Goal: Navigation & Orientation: Understand site structure

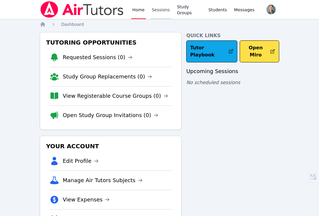
click at [154, 12] on link "Sessions" at bounding box center [160, 9] width 20 height 19
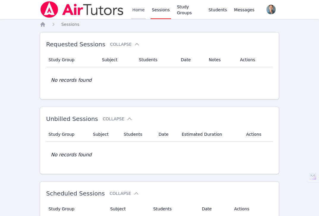
click at [141, 12] on link "Home" at bounding box center [138, 9] width 15 height 19
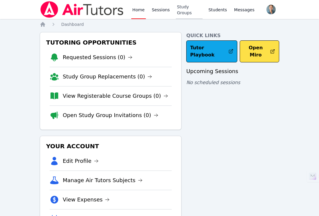
click at [187, 7] on link "Study Groups" at bounding box center [189, 9] width 27 height 19
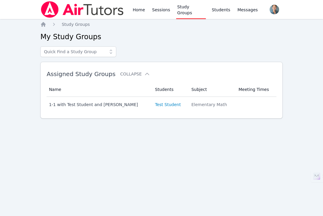
click at [146, 8] on div "Home Sessions Study Groups Students Messages" at bounding box center [195, 9] width 128 height 19
click at [140, 9] on link "Home" at bounding box center [138, 9] width 15 height 19
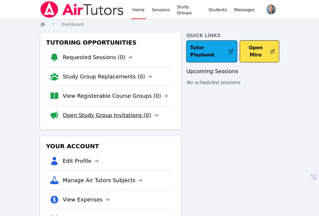
click at [111, 113] on link "Open Study Group Invitations (0)" at bounding box center [111, 115] width 96 height 8
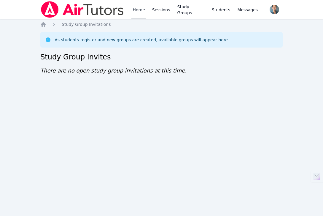
click at [135, 14] on link "Home" at bounding box center [138, 9] width 15 height 19
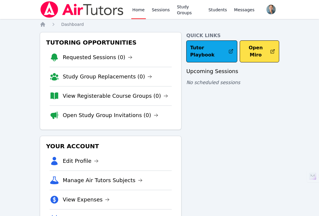
click at [118, 94] on link "View Registerable Course Groups (0)" at bounding box center [115, 96] width 105 height 8
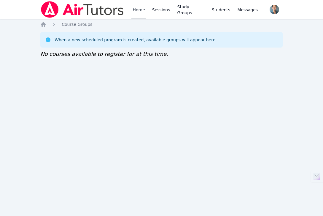
click at [137, 16] on link "Home" at bounding box center [138, 9] width 15 height 19
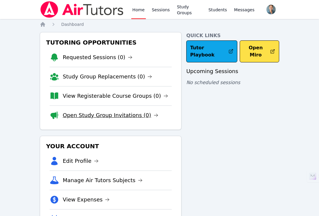
click at [107, 116] on link "Open Study Group Invitations (0)" at bounding box center [111, 115] width 96 height 8
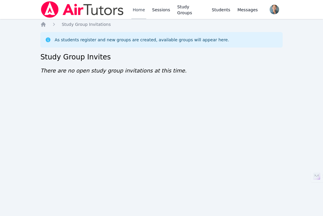
click at [136, 8] on link "Home" at bounding box center [138, 9] width 15 height 19
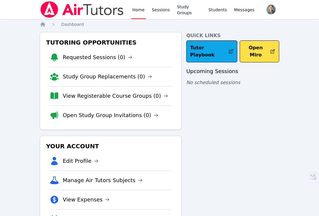
click at [119, 71] on li "Study Group Replacements (0)" at bounding box center [111, 76] width 122 height 19
click at [118, 74] on link "Study Group Replacements (0)" at bounding box center [107, 76] width 89 height 8
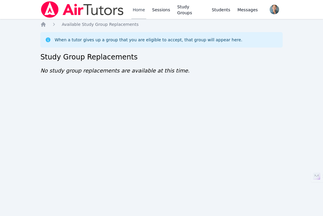
click at [139, 16] on link "Home" at bounding box center [138, 9] width 15 height 19
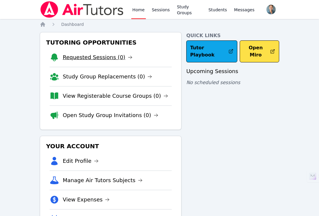
click at [114, 58] on link "Requested Sessions (0)" at bounding box center [98, 57] width 70 height 8
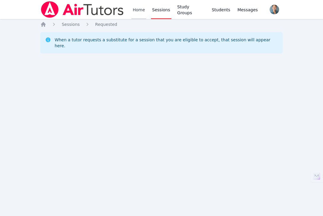
click at [141, 12] on link "Home" at bounding box center [138, 9] width 15 height 19
